Goal: Information Seeking & Learning: Learn about a topic

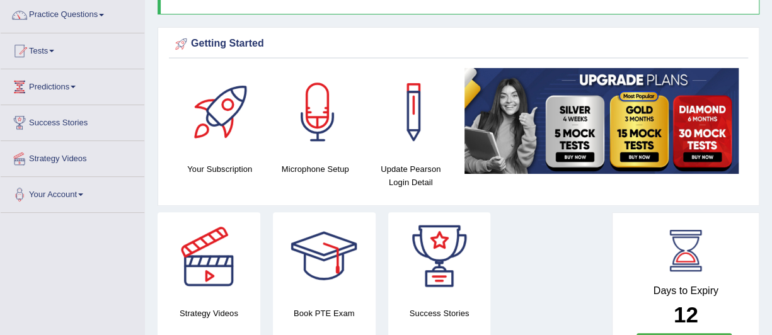
scroll to position [76, 0]
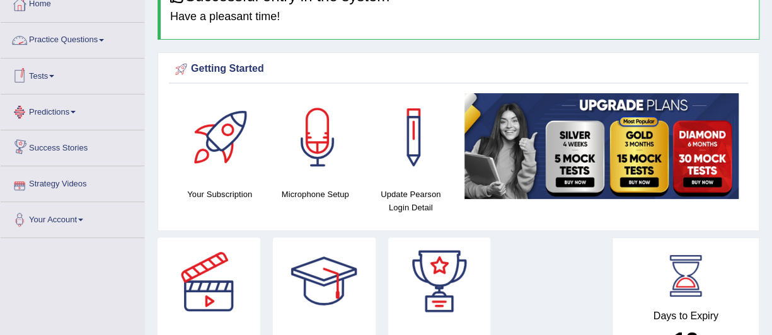
click at [54, 76] on span at bounding box center [51, 76] width 5 height 3
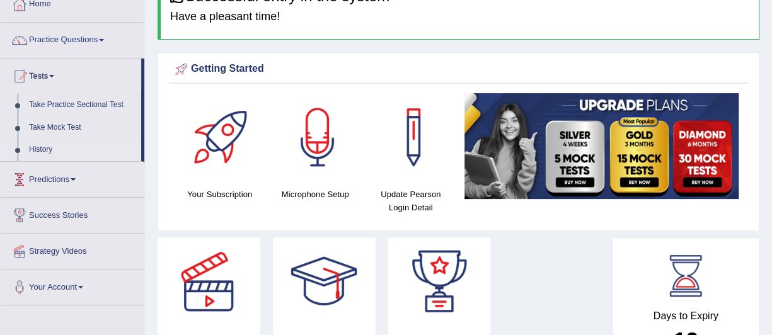
click at [43, 144] on link "History" at bounding box center [82, 150] width 118 height 23
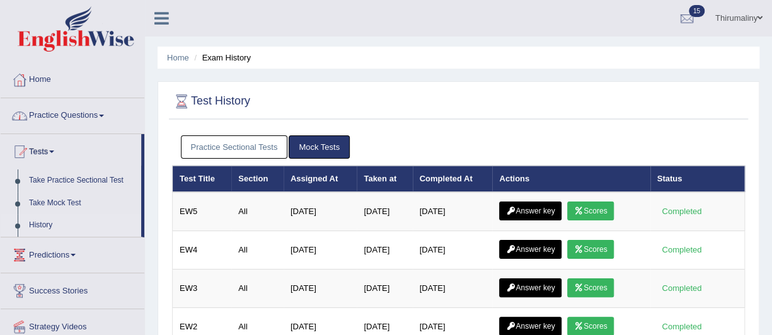
click at [223, 144] on link "Practice Sectional Tests" at bounding box center [234, 147] width 107 height 23
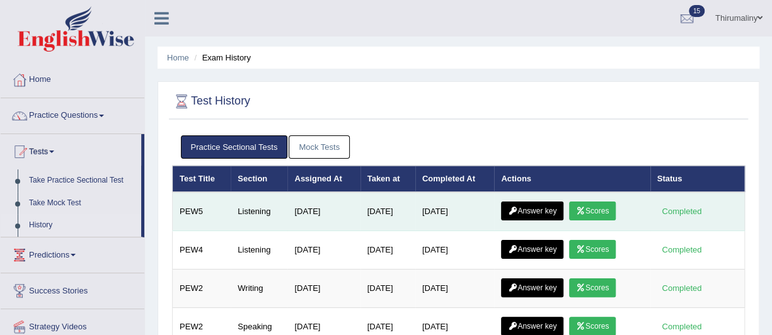
click at [585, 211] on icon at bounding box center [580, 211] width 9 height 8
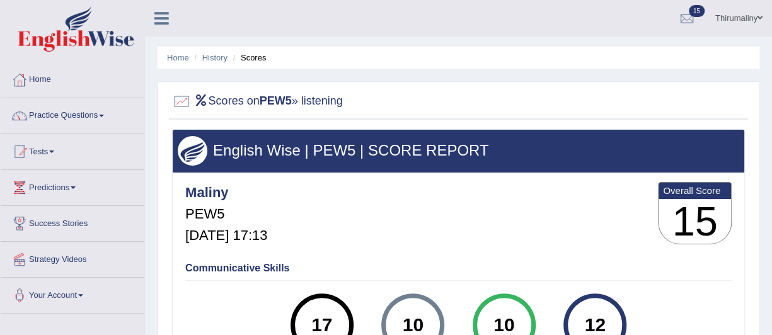
click at [221, 62] on li "History" at bounding box center [209, 58] width 37 height 12
click at [177, 58] on link "Home" at bounding box center [178, 57] width 22 height 9
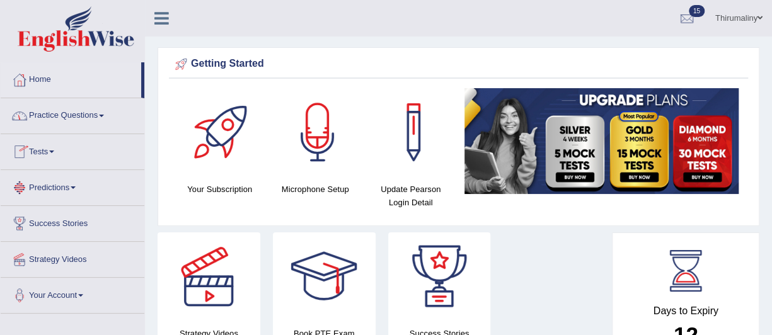
click at [61, 154] on link "Tests" at bounding box center [73, 150] width 144 height 32
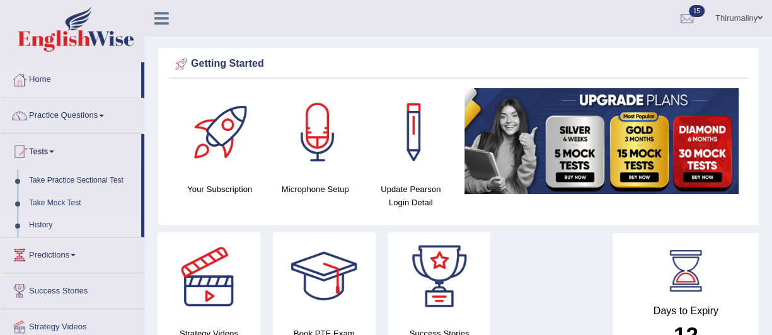
click at [44, 224] on link "History" at bounding box center [82, 225] width 118 height 23
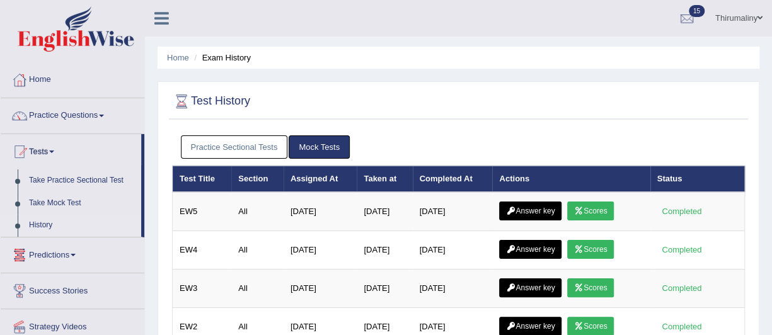
click at [235, 152] on link "Practice Sectional Tests" at bounding box center [234, 147] width 107 height 23
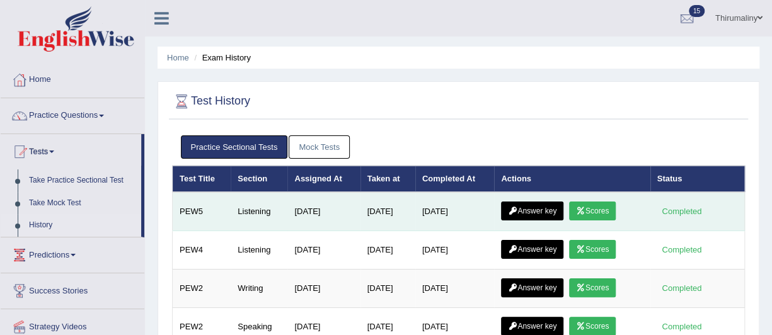
click at [531, 212] on link "Answer key" at bounding box center [532, 211] width 62 height 19
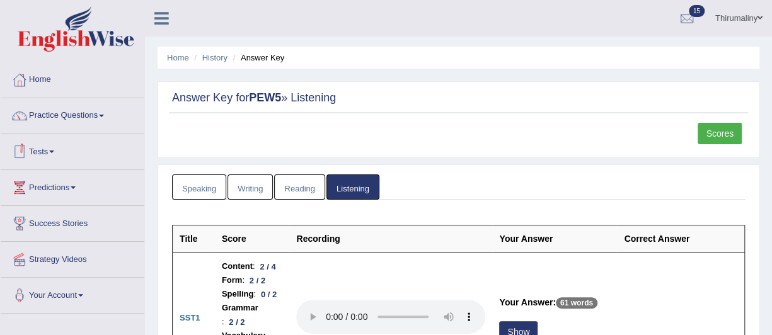
click at [48, 153] on link "Tests" at bounding box center [73, 150] width 144 height 32
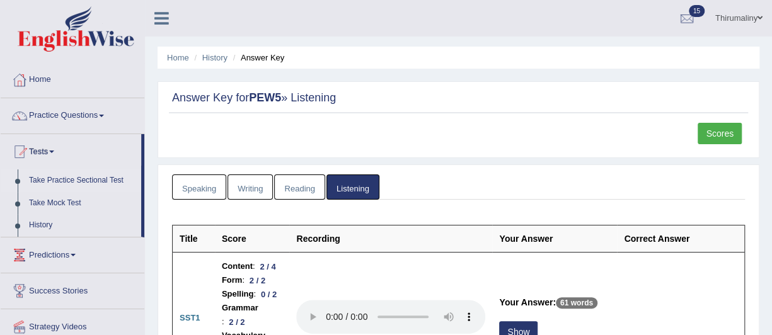
click at [57, 181] on link "Take Practice Sectional Test" at bounding box center [82, 181] width 118 height 23
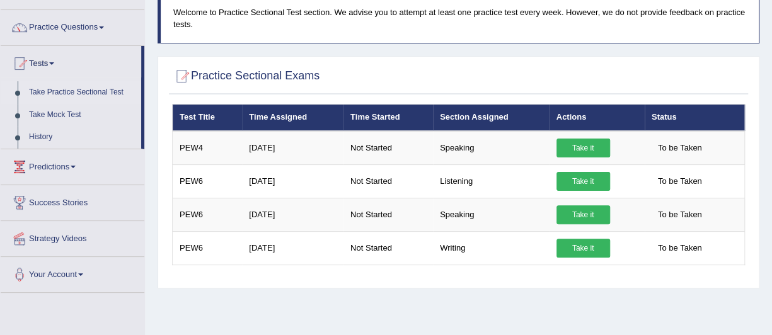
scroll to position [101, 0]
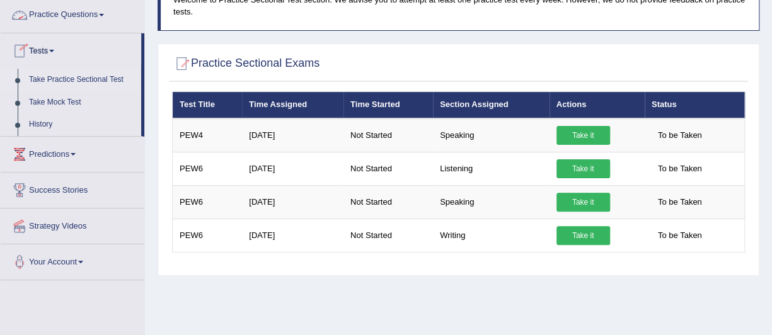
click at [107, 13] on link "Practice Questions" at bounding box center [73, 13] width 144 height 32
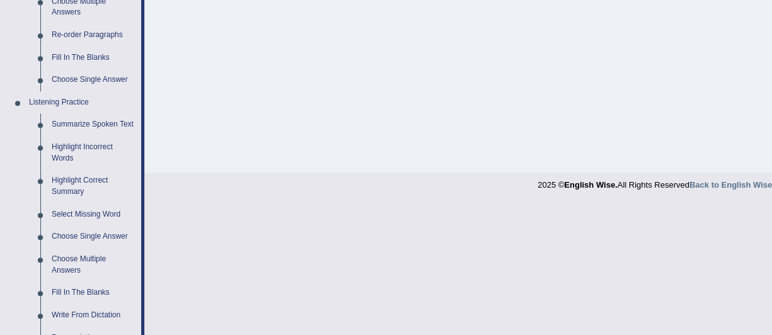
scroll to position [462, 0]
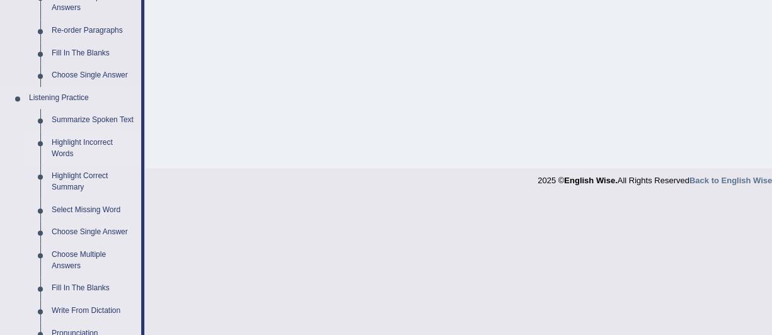
click at [72, 146] on link "Highlight Incorrect Words" at bounding box center [93, 148] width 95 height 33
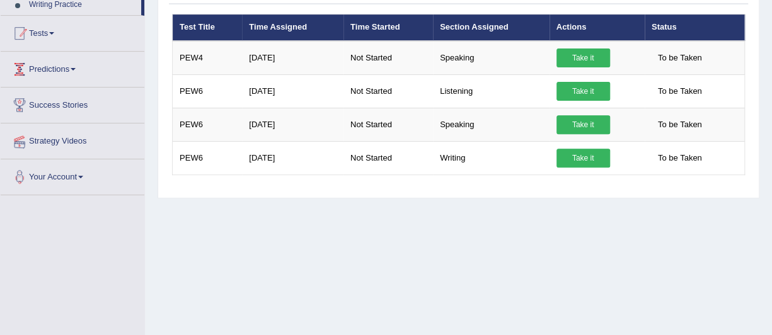
scroll to position [204, 0]
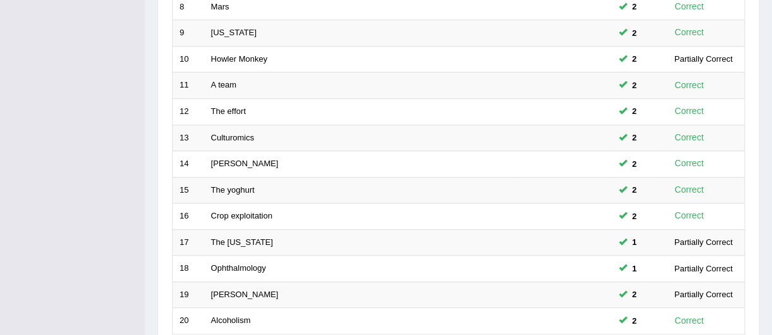
scroll to position [493, 0]
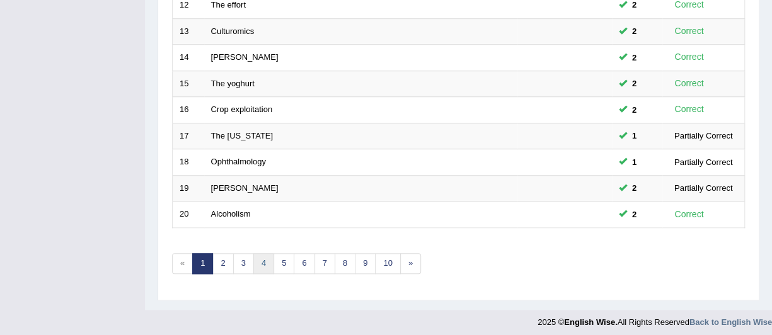
click at [266, 258] on link "4" at bounding box center [263, 263] width 21 height 21
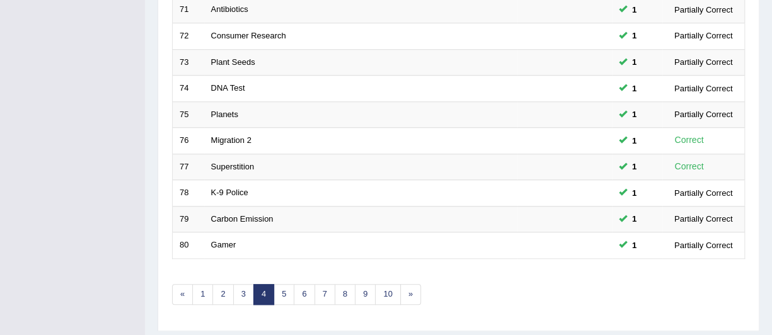
scroll to position [493, 0]
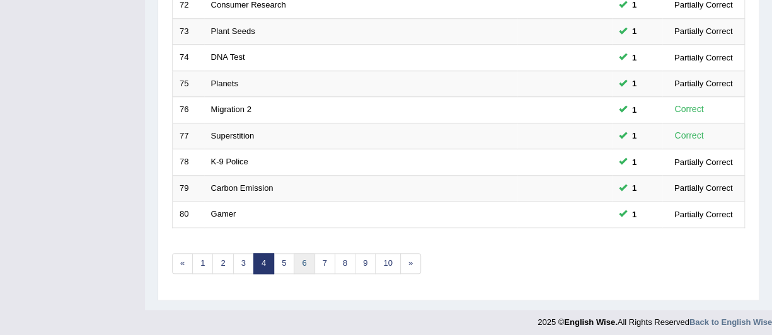
click at [294, 260] on link "6" at bounding box center [304, 263] width 21 height 21
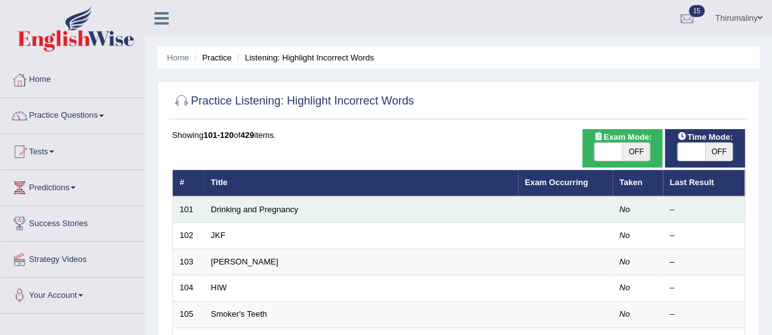
click at [352, 215] on td "Drinking and Pregnancy" at bounding box center [361, 210] width 314 height 26
click at [285, 209] on link "Drinking and Pregnancy" at bounding box center [255, 209] width 88 height 9
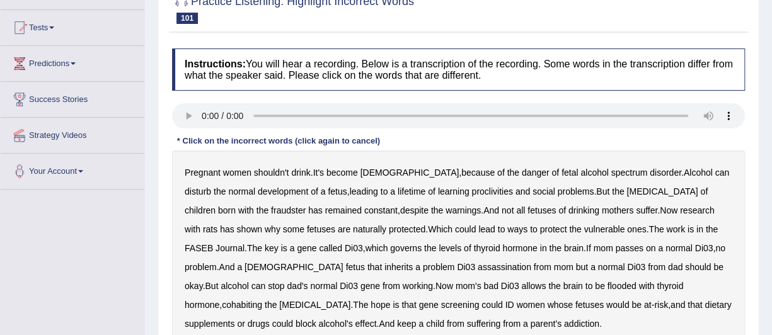
scroll to position [154, 0]
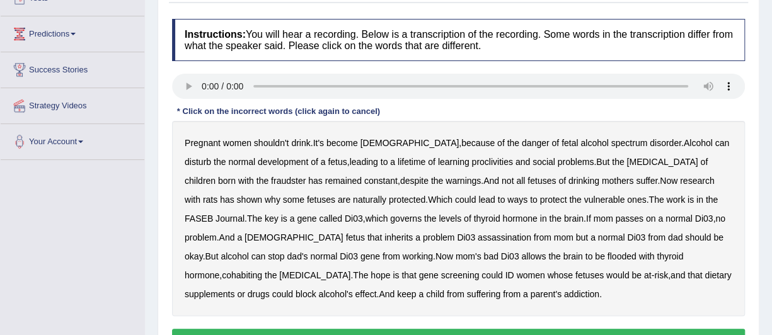
click at [450, 166] on div "Pregnant women shouldn't drink . It's become [DEMOGRAPHIC_DATA] , because of th…" at bounding box center [458, 218] width 573 height 195
click at [472, 157] on b "proclivities" at bounding box center [492, 162] width 41 height 10
click at [478, 238] on b "assassination" at bounding box center [505, 238] width 54 height 10
click at [262, 270] on b "cohabiting" at bounding box center [242, 275] width 40 height 10
click at [705, 277] on b "dietary" at bounding box center [718, 275] width 26 height 10
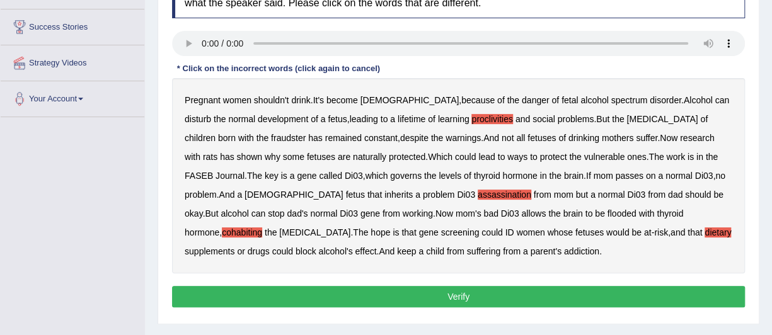
scroll to position [204, 0]
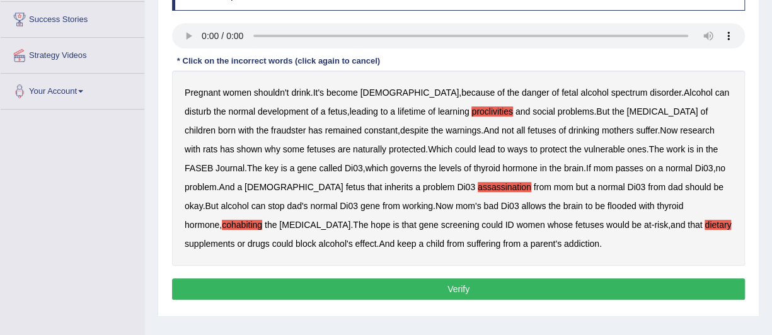
click at [518, 289] on button "Verify" at bounding box center [458, 289] width 573 height 21
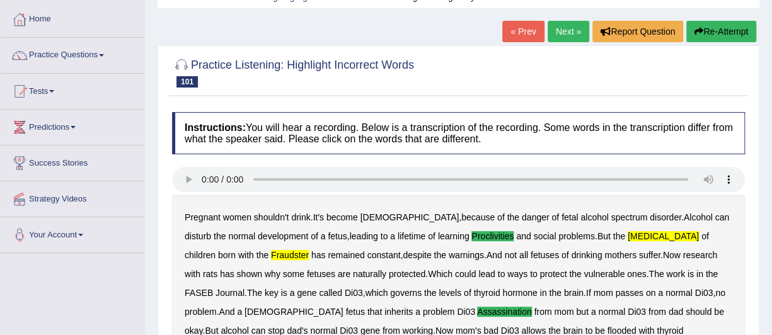
scroll to position [0, 0]
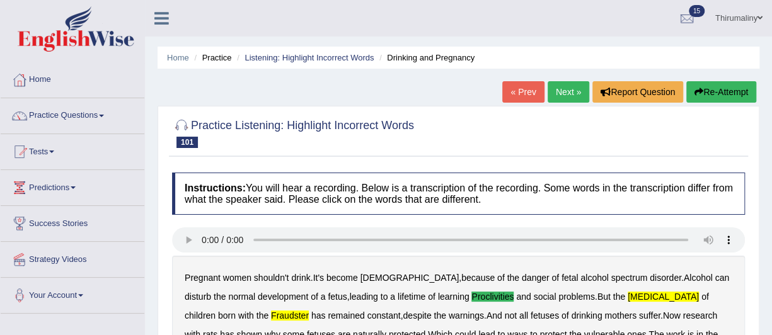
click at [571, 94] on link "Next »" at bounding box center [569, 91] width 42 height 21
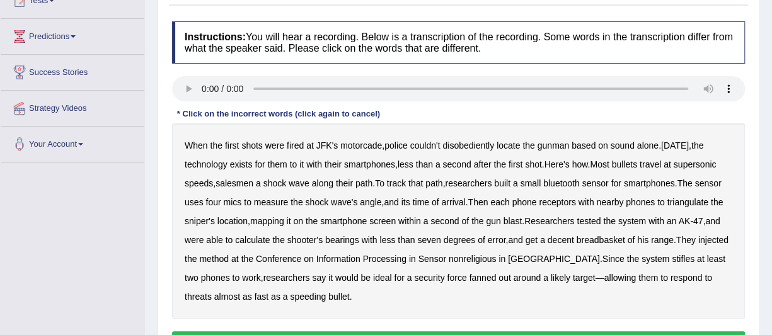
scroll to position [177, 0]
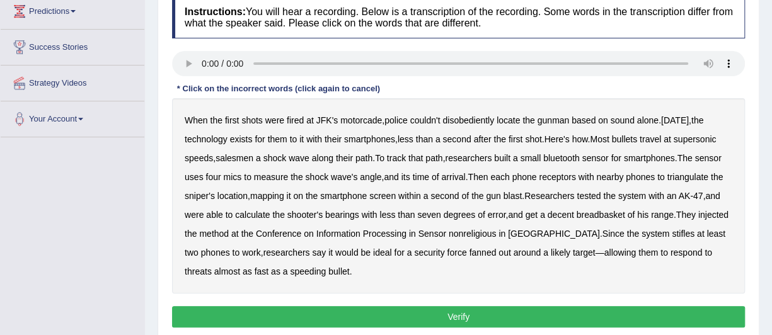
click at [469, 120] on b "disobediently" at bounding box center [469, 120] width 52 height 10
click at [238, 160] on b "salesmen" at bounding box center [235, 158] width 38 height 10
click at [613, 218] on b "breadbasket" at bounding box center [601, 215] width 49 height 10
click at [473, 320] on button "Verify" at bounding box center [458, 316] width 573 height 21
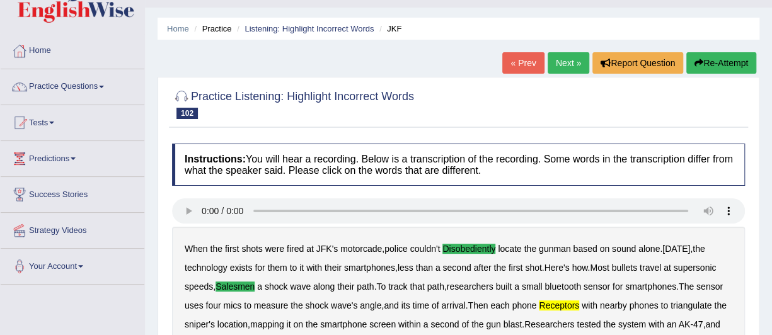
scroll to position [25, 0]
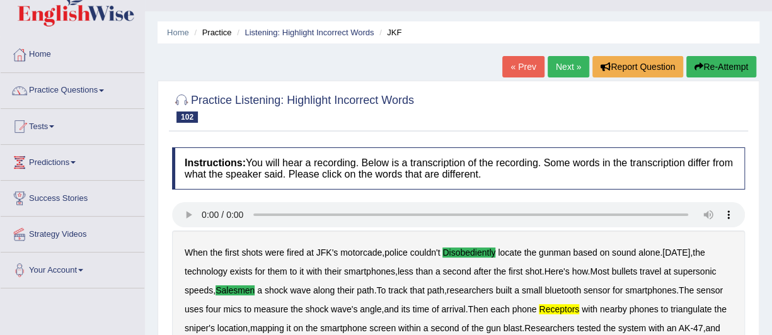
click at [566, 60] on link "Next »" at bounding box center [569, 66] width 42 height 21
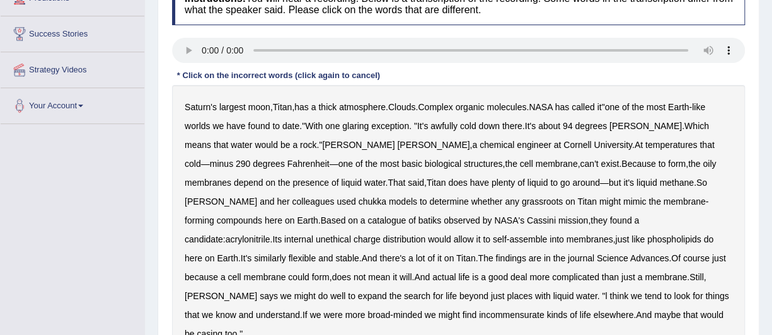
scroll to position [190, 0]
click at [358, 203] on b "chukka" at bounding box center [372, 201] width 28 height 10
click at [419, 219] on b "batiks" at bounding box center [430, 220] width 23 height 10
click at [351, 234] on b "unethical" at bounding box center [333, 239] width 35 height 10
click at [568, 255] on b "journal" at bounding box center [581, 258] width 26 height 10
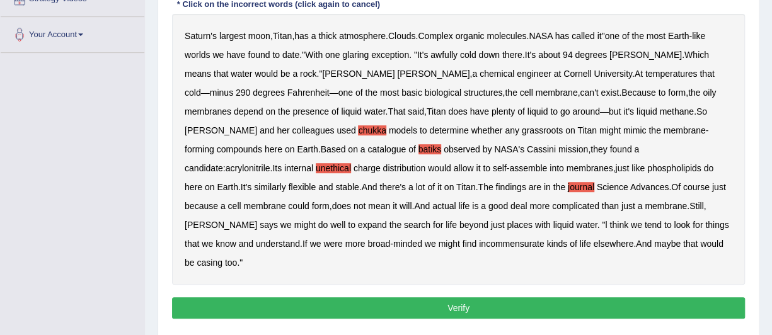
scroll to position [266, 0]
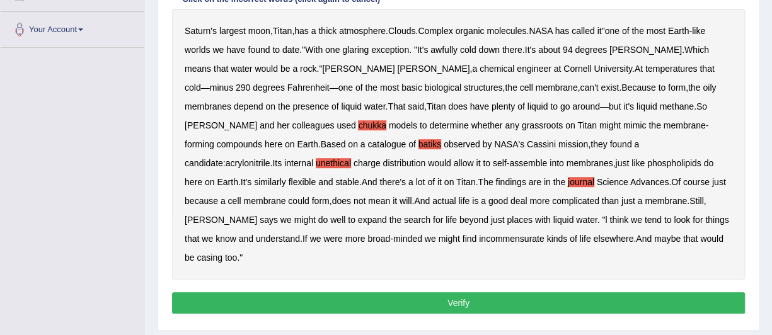
click at [556, 293] on button "Verify" at bounding box center [458, 303] width 573 height 21
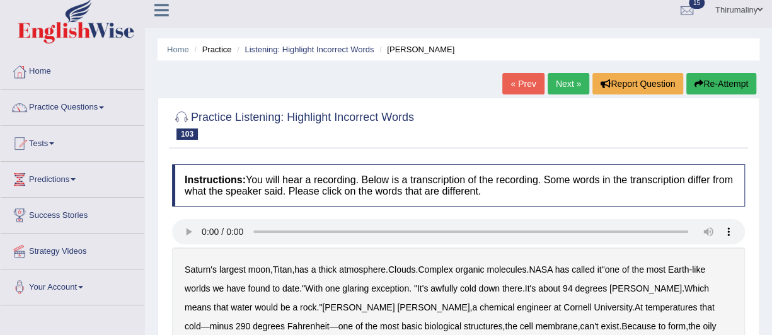
scroll to position [5, 0]
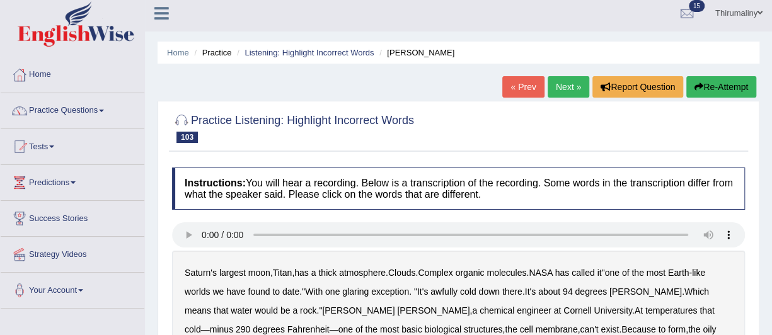
click at [561, 88] on link "Next »" at bounding box center [569, 86] width 42 height 21
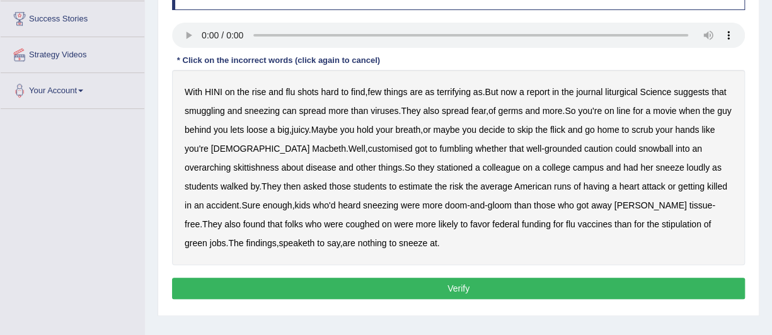
scroll to position [216, 0]
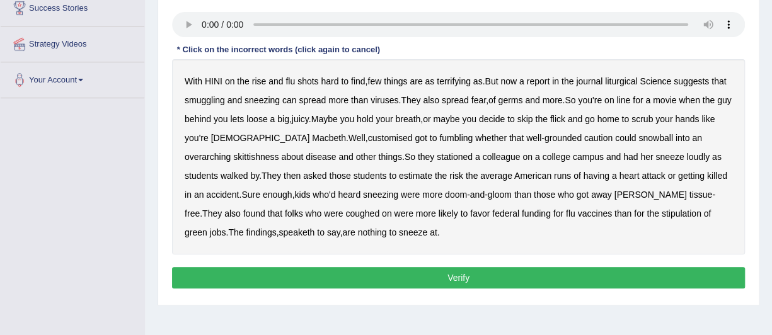
click at [630, 83] on b "liturgical" at bounding box center [621, 81] width 32 height 10
click at [197, 102] on b "smuggling" at bounding box center [205, 100] width 40 height 10
click at [368, 137] on b "customised" at bounding box center [390, 138] width 45 height 10
click at [662, 215] on b "stipulation" at bounding box center [682, 214] width 40 height 10
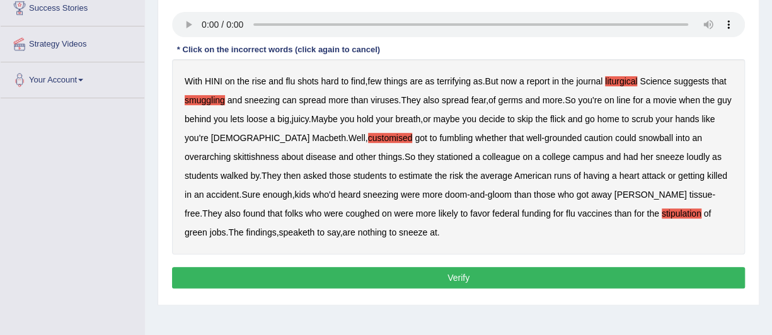
click at [279, 233] on b "speaketh" at bounding box center [297, 233] width 36 height 10
click at [382, 276] on button "Verify" at bounding box center [458, 277] width 573 height 21
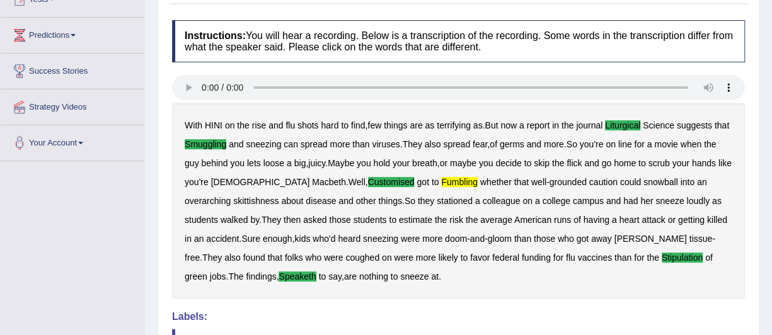
scroll to position [148, 0]
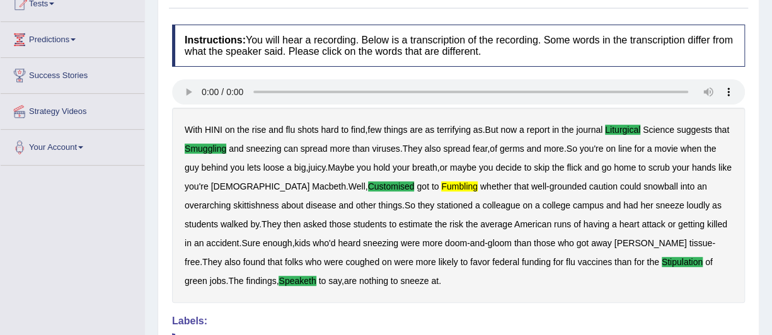
click at [770, 7] on div "Home Practice Listening: Highlight Incorrect Words HIW « Prev Next » Report Que…" at bounding box center [458, 182] width 627 height 661
drag, startPoint x: 770, startPoint y: 7, endPoint x: 777, endPoint y: 4, distance: 7.4
click at [772, 4] on html "Toggle navigation Home Practice Questions Speaking Practice Read Aloud Repeat S…" at bounding box center [386, 19] width 772 height 335
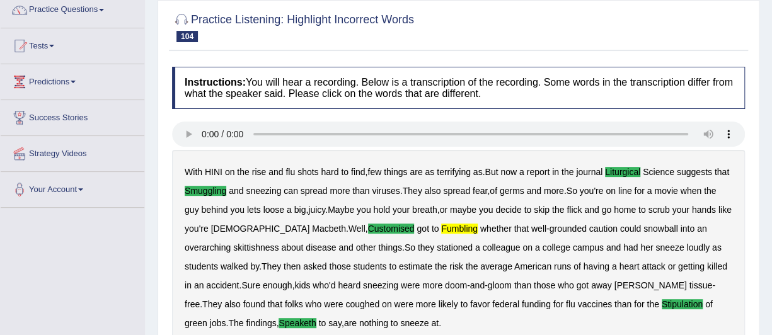
scroll to position [98, 0]
